Goal: Check status: Check status

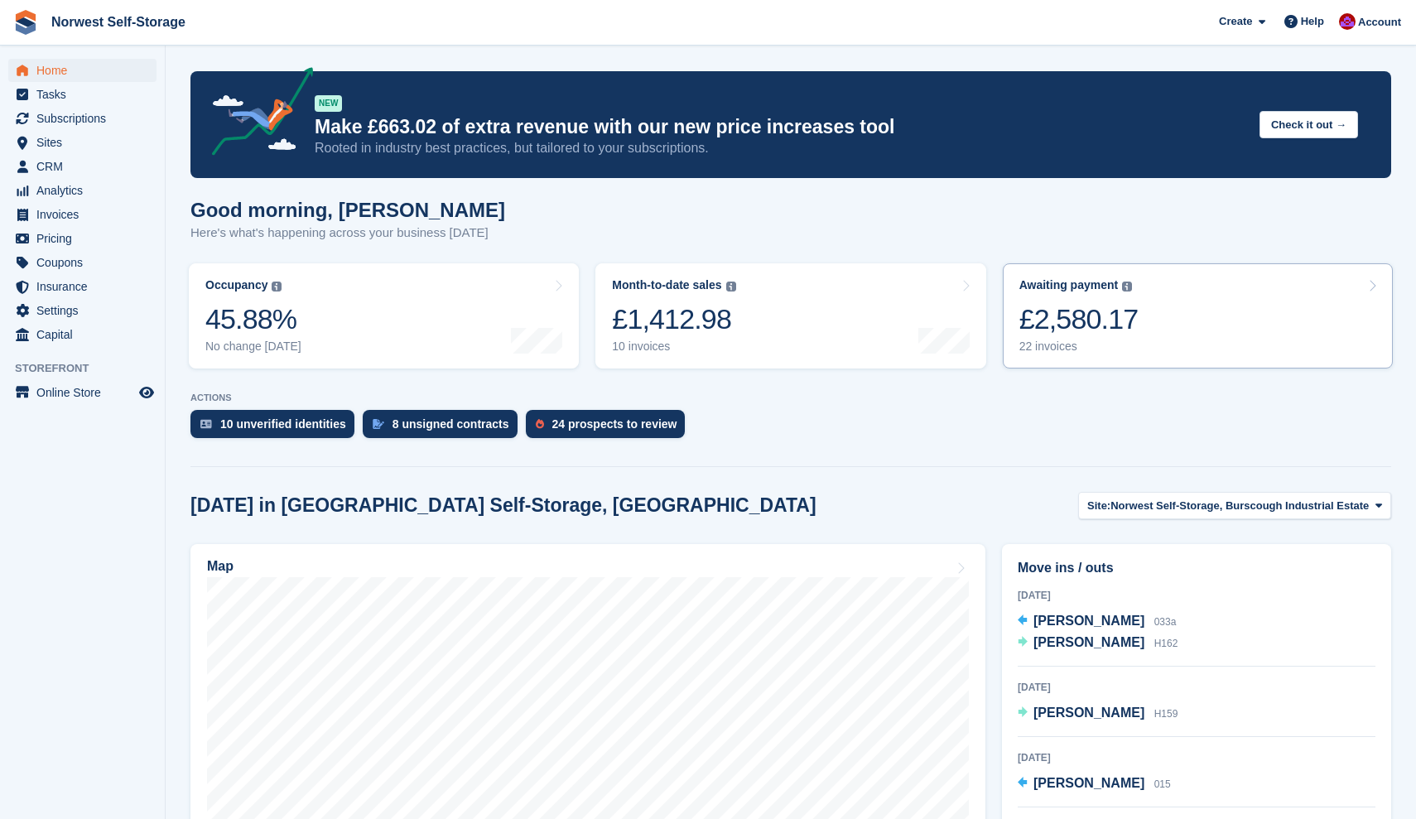
click at [1159, 306] on link "Awaiting payment The total outstanding balance on all open invoices. £2,580.17 …" at bounding box center [1197, 315] width 390 height 105
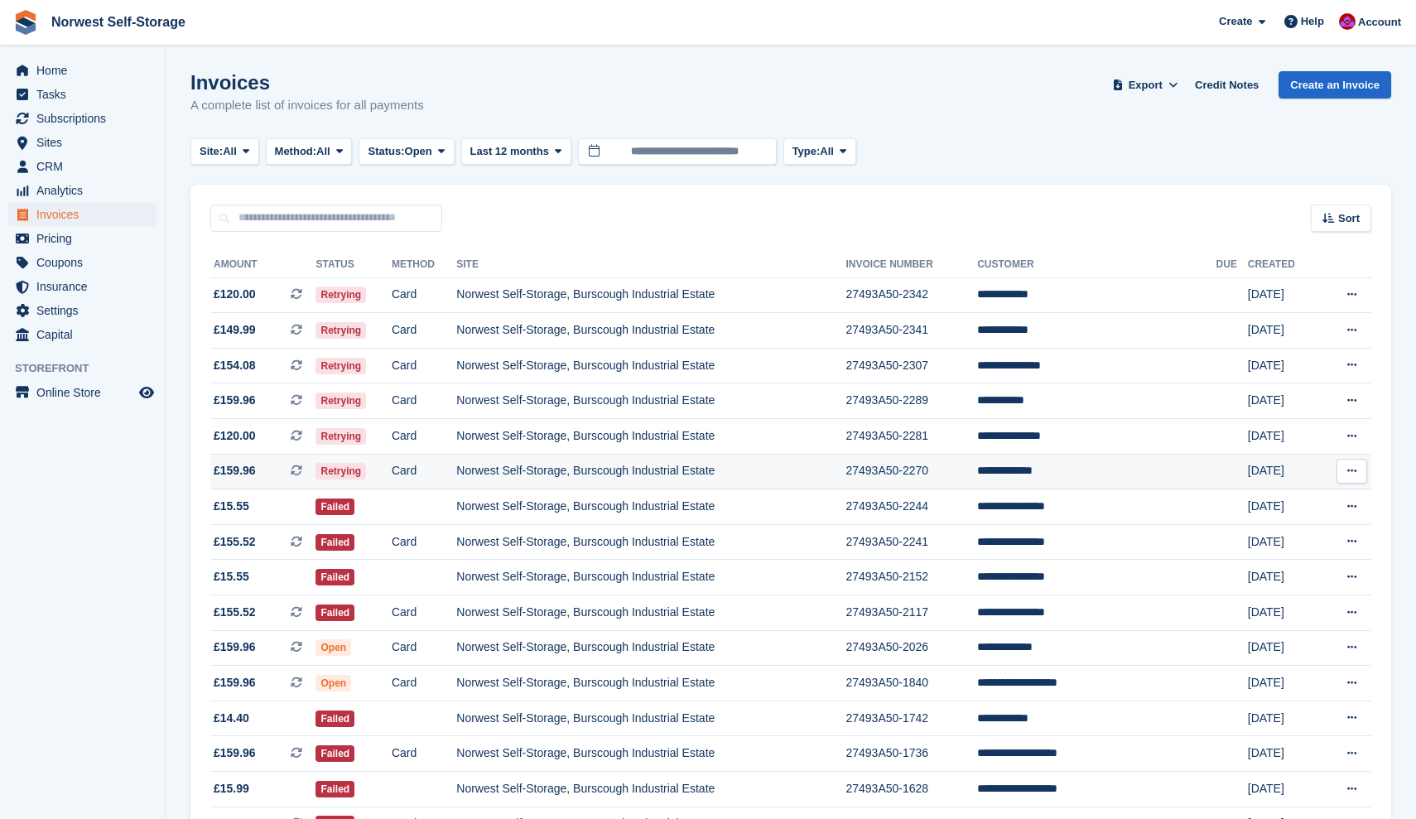
click at [267, 476] on span "£159.96 This is a recurring subscription invoice." at bounding box center [262, 470] width 105 height 17
click at [279, 435] on span "£120.00 This is a recurring subscription invoice." at bounding box center [262, 435] width 105 height 17
click at [273, 401] on span "£159.96 This is a recurring subscription invoice." at bounding box center [262, 400] width 105 height 17
click at [272, 363] on span "£154.08 This is a recurring subscription invoice." at bounding box center [262, 365] width 105 height 17
click at [273, 328] on span "£149.99 This is a recurring subscription invoice." at bounding box center [262, 329] width 105 height 17
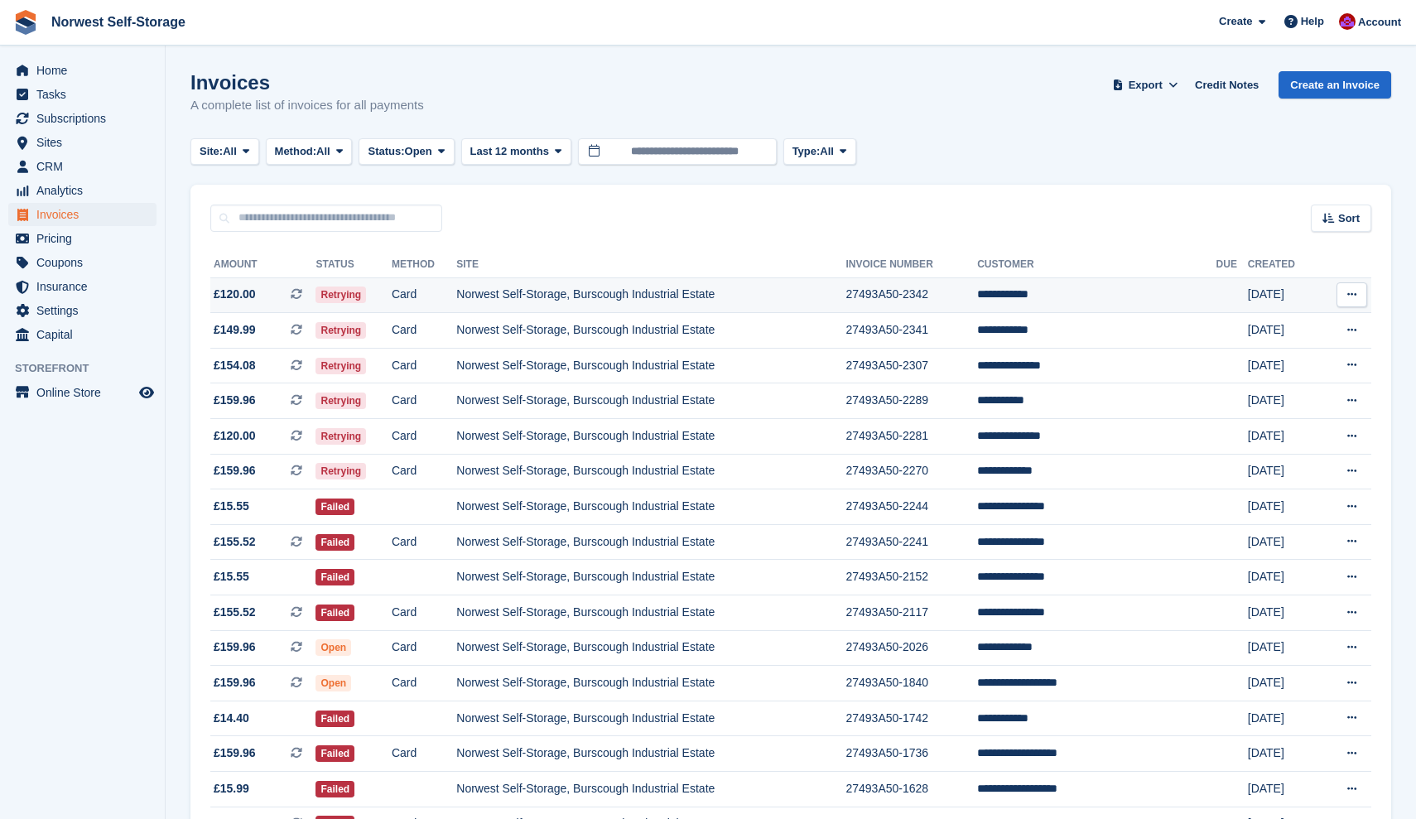
click at [278, 294] on span "£120.00 This is a recurring subscription invoice." at bounding box center [262, 294] width 105 height 17
